Goal: Information Seeking & Learning: Learn about a topic

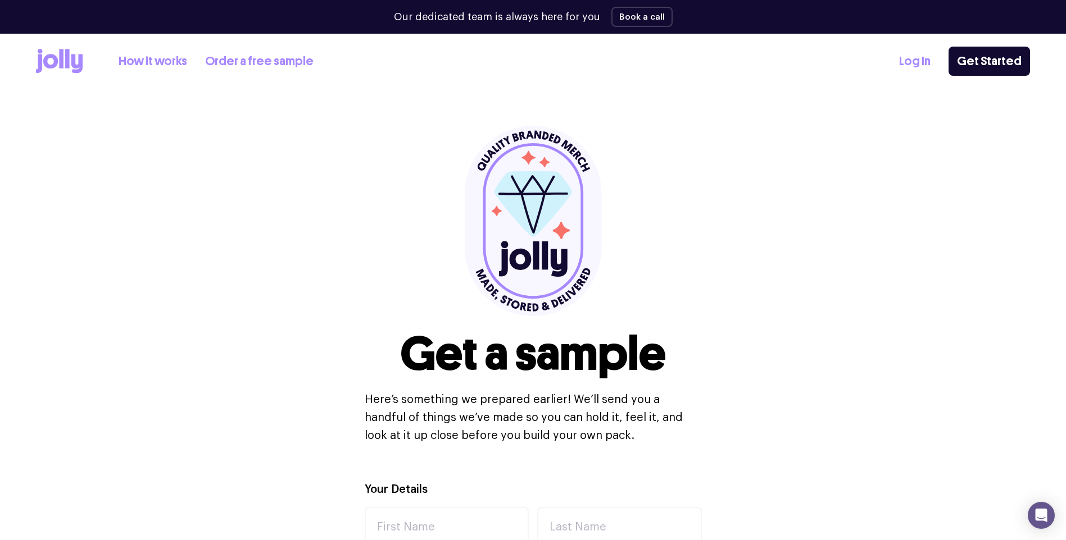
click at [156, 57] on link "How it works" at bounding box center [153, 61] width 69 height 19
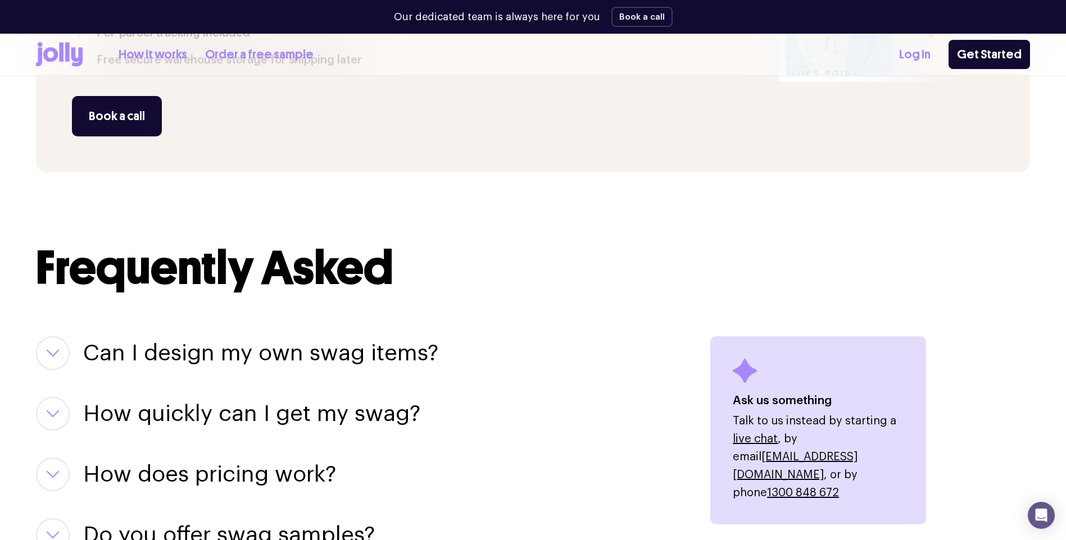
scroll to position [1180, 0]
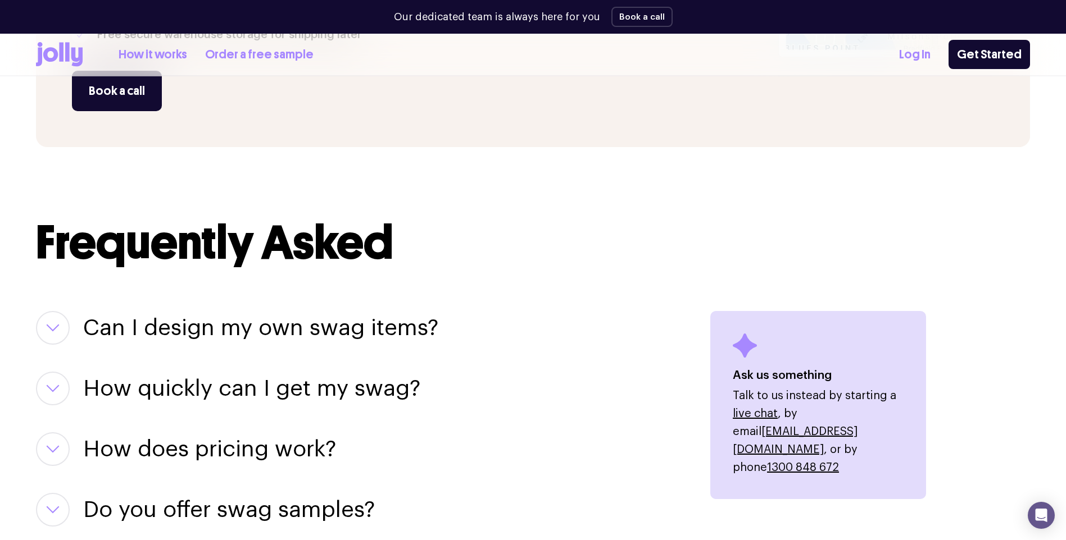
click at [239, 328] on h3 "Can I design my own swag items?" at bounding box center [260, 328] width 355 height 34
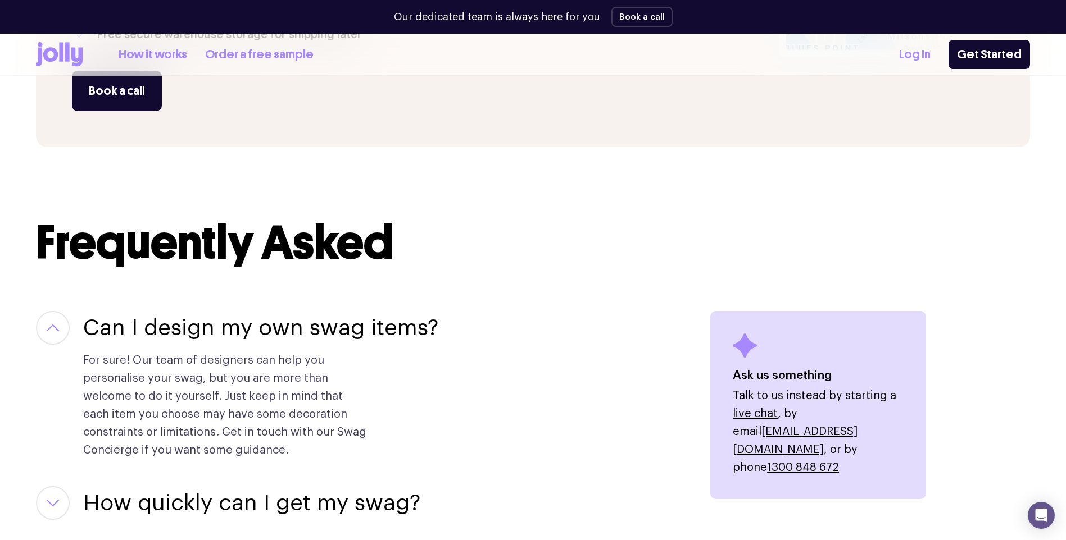
click at [239, 328] on h3 "Can I design my own swag items?" at bounding box center [260, 328] width 355 height 34
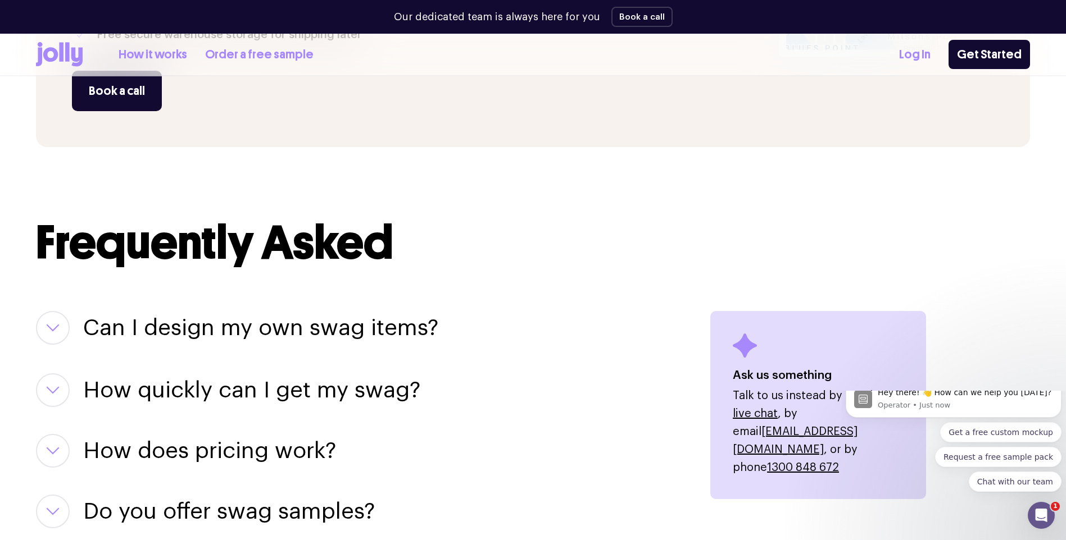
scroll to position [0, 0]
click at [289, 380] on h3 "How quickly can I get my swag?" at bounding box center [251, 389] width 337 height 34
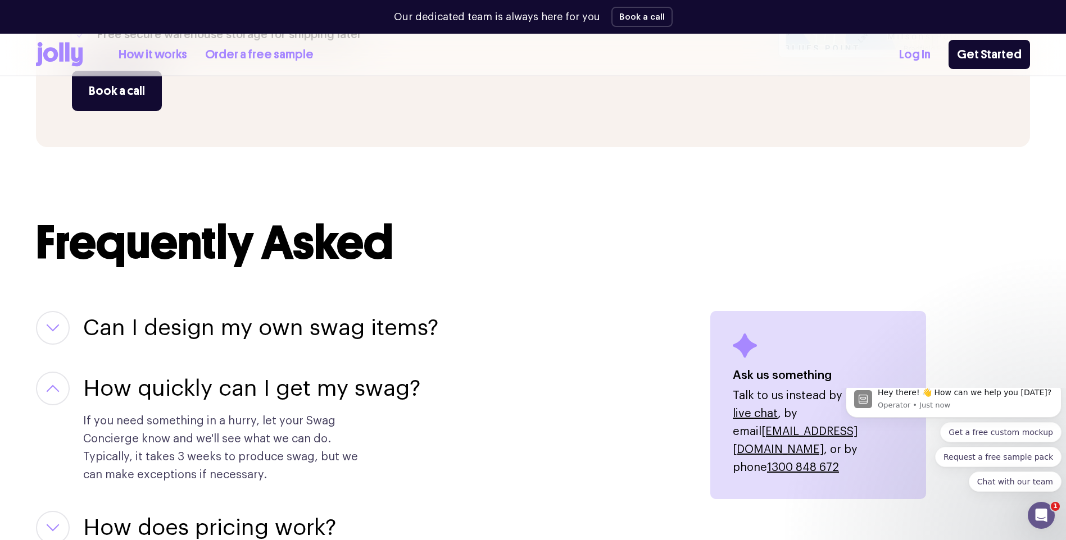
click at [288, 385] on h3 "How quickly can I get my swag?" at bounding box center [251, 389] width 337 height 34
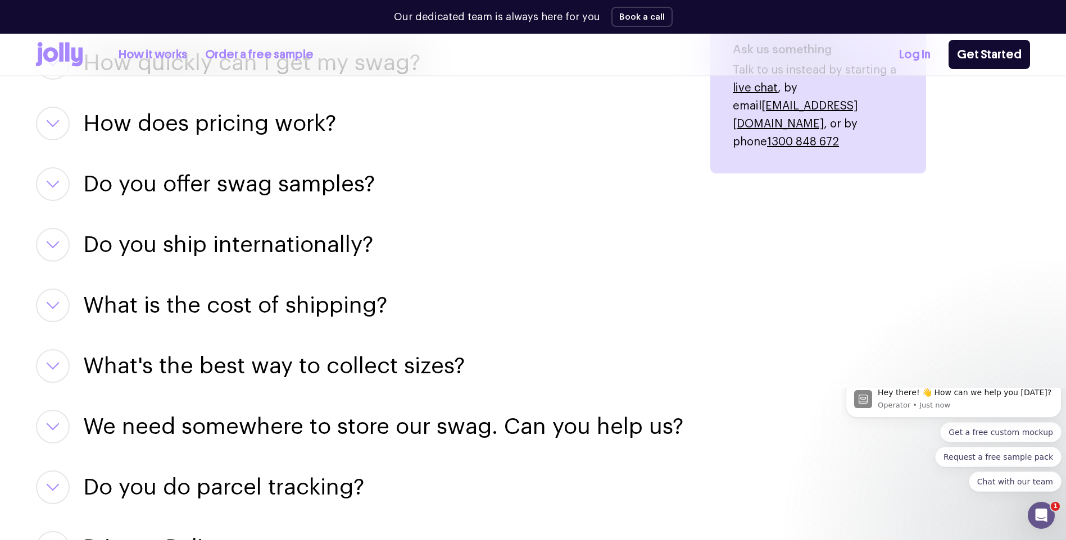
scroll to position [1517, 0]
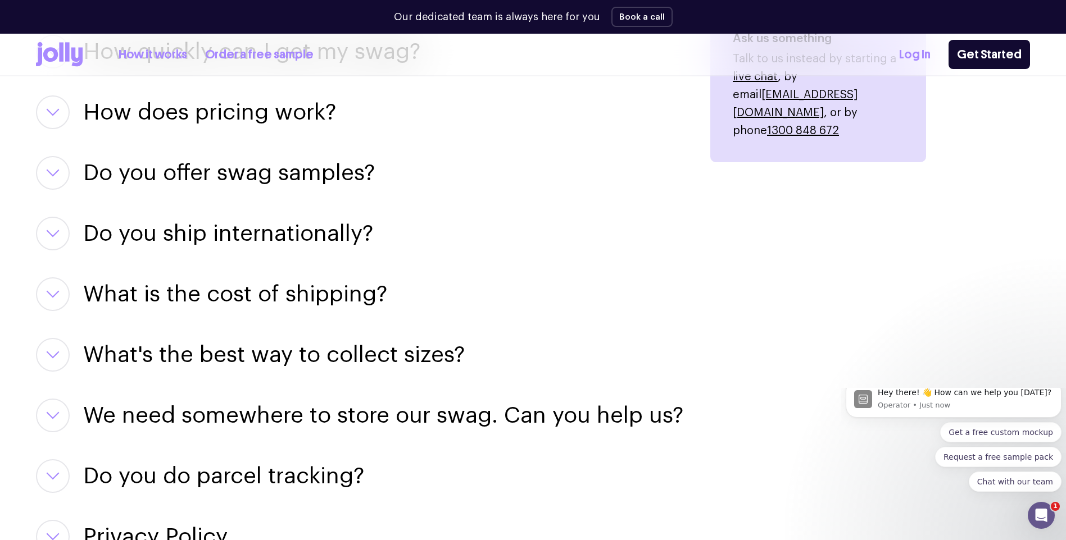
click at [222, 165] on h3 "Do you offer swag samples?" at bounding box center [229, 173] width 292 height 34
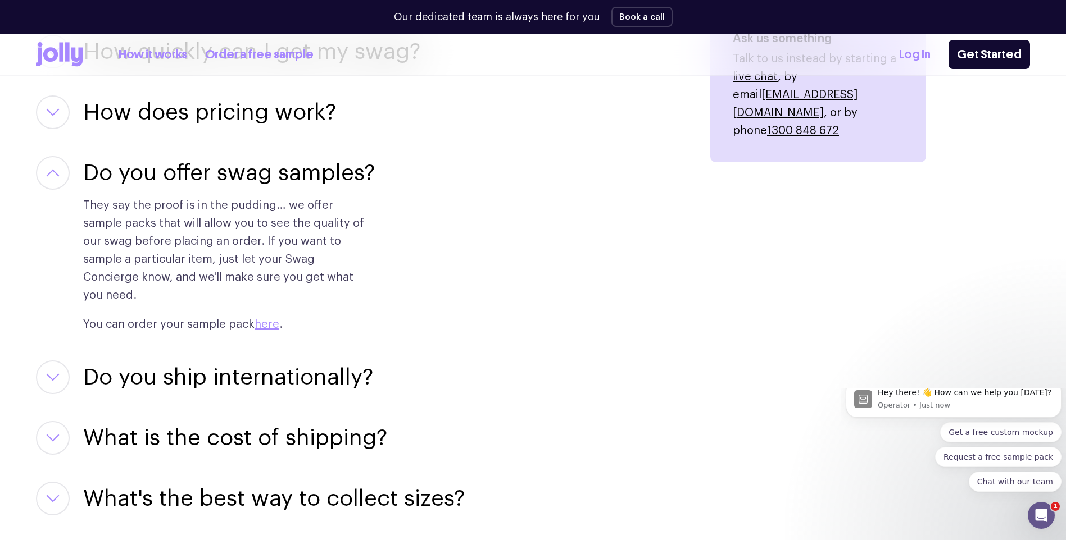
click at [212, 172] on h3 "Do you offer swag samples?" at bounding box center [229, 173] width 292 height 34
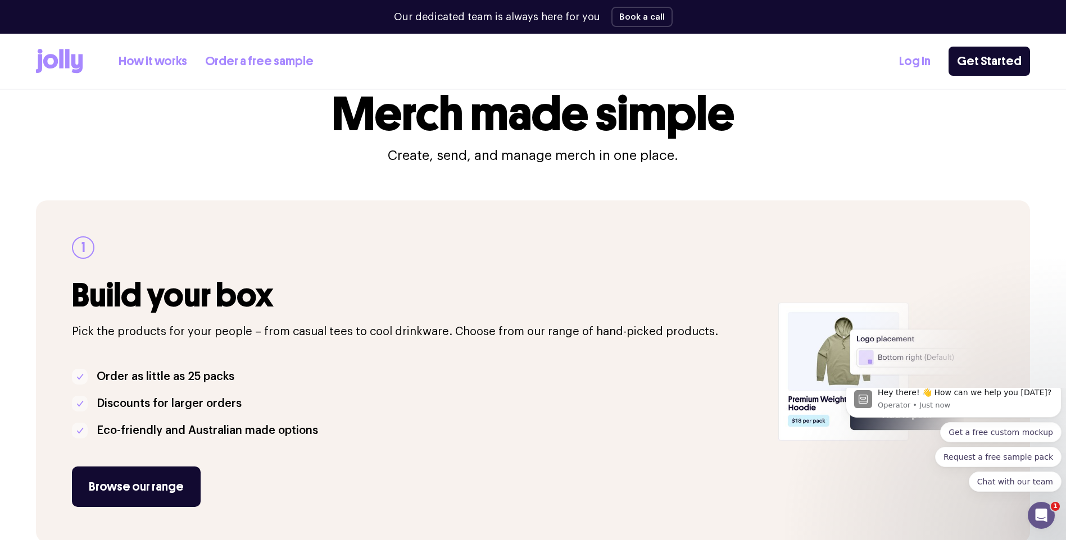
scroll to position [0, 0]
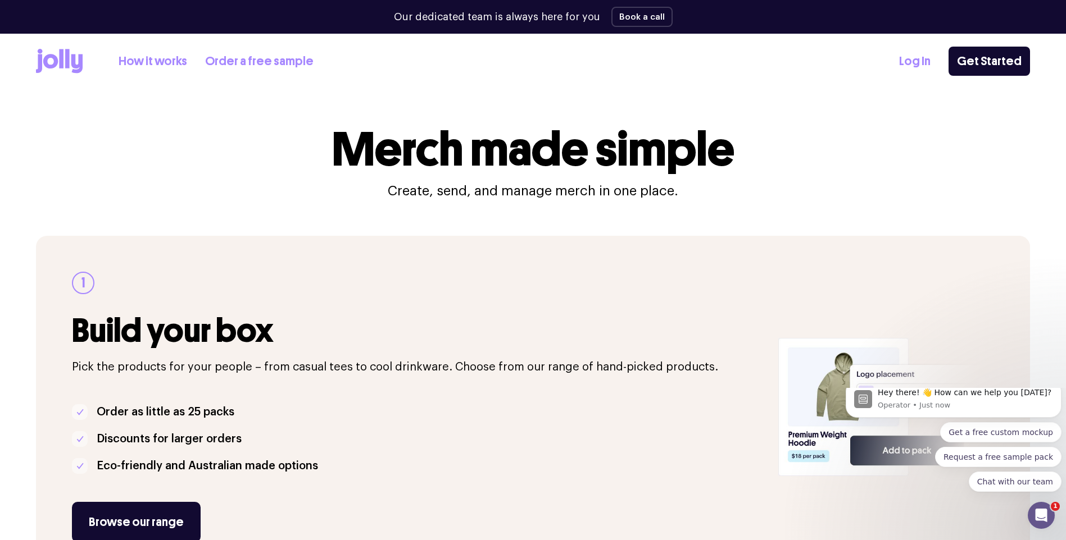
click at [53, 53] on icon at bounding box center [59, 61] width 47 height 25
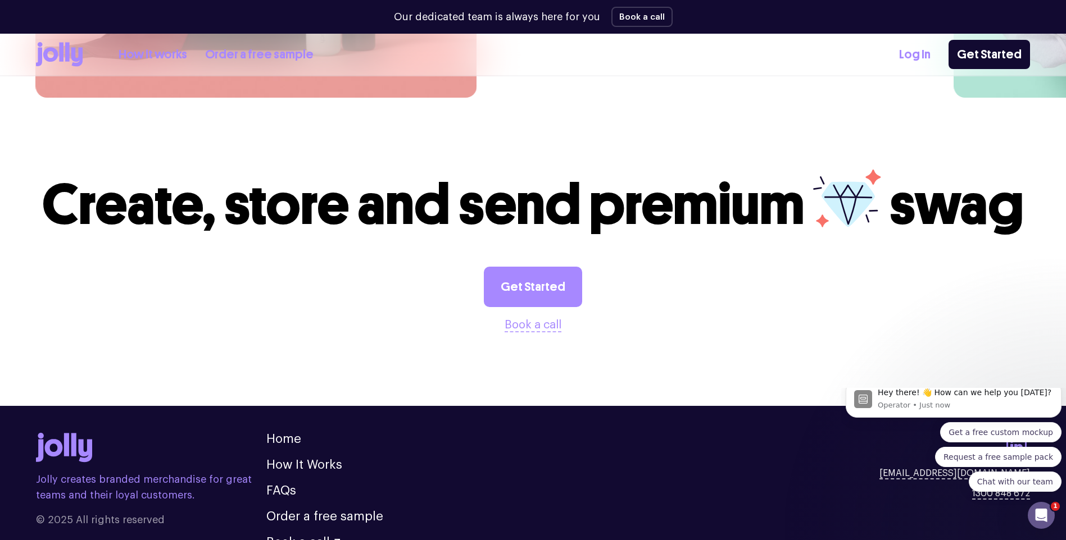
scroll to position [3090, 0]
